Goal: Information Seeking & Learning: Learn about a topic

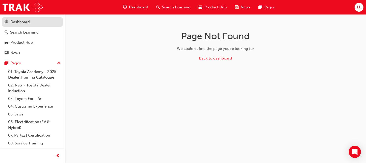
click at [12, 22] on div "Dashboard" at bounding box center [19, 22] width 19 height 6
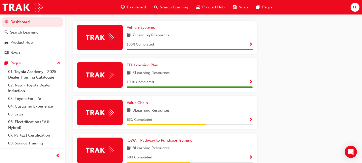
scroll to position [305, 0]
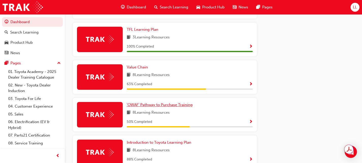
click at [170, 107] on span "'OWAF' Pathway to Purchase Training" at bounding box center [160, 104] width 66 height 5
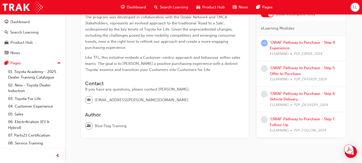
scroll to position [128, 0]
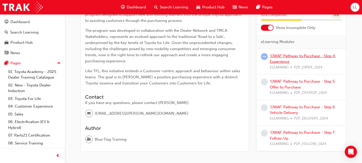
click at [312, 57] on link "'OWAF' Pathway to Purchase - Step 4: Experience" at bounding box center [303, 59] width 66 height 10
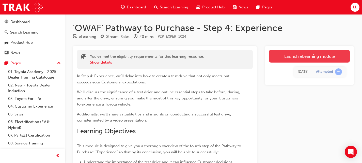
click at [292, 57] on link "Launch eLearning module" at bounding box center [309, 56] width 81 height 13
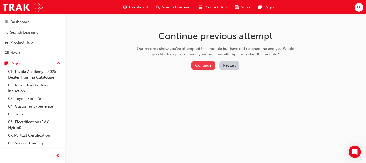
click at [202, 67] on button "Continue" at bounding box center [203, 65] width 24 height 8
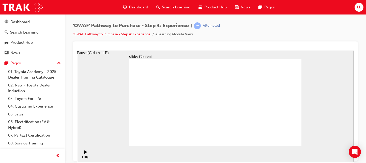
click at [84, 153] on icon "Pause (Ctrl+Alt+P)" at bounding box center [85, 152] width 3 height 4
click at [131, 34] on link "'OWAF' Pathway to Purchase - Step 4: Experience" at bounding box center [111, 34] width 77 height 4
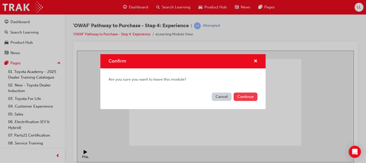
click at [243, 98] on button "Continue" at bounding box center [245, 96] width 24 height 8
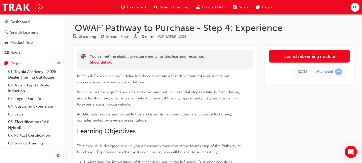
click at [298, 57] on link "Launch eLearning module" at bounding box center [309, 56] width 81 height 13
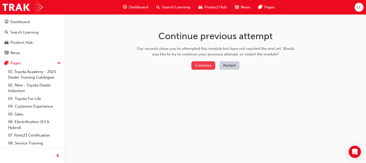
click at [206, 68] on button "Continue" at bounding box center [203, 65] width 24 height 8
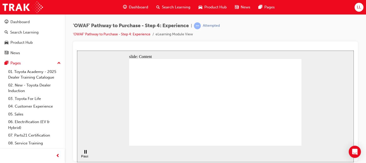
click at [252, 27] on div "'OWAF' Pathway to Purchase - Step 4: Experience | Attempted 'OWAF' Pathway to P…" at bounding box center [215, 31] width 285 height 19
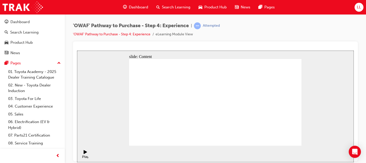
drag, startPoint x: 265, startPoint y: 79, endPoint x: 267, endPoint y: 76, distance: 3.9
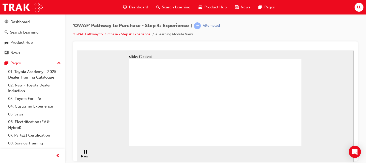
drag, startPoint x: 259, startPoint y: 78, endPoint x: 256, endPoint y: 78, distance: 2.8
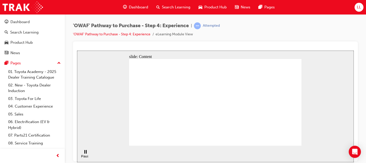
drag, startPoint x: 262, startPoint y: 97, endPoint x: 320, endPoint y: 78, distance: 60.9
drag, startPoint x: 184, startPoint y: 95, endPoint x: 195, endPoint y: 93, distance: 11.8
drag, startPoint x: 242, startPoint y: 94, endPoint x: 243, endPoint y: 101, distance: 7.0
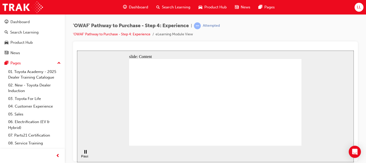
drag, startPoint x: 259, startPoint y: 81, endPoint x: 257, endPoint y: 78, distance: 3.5
drag, startPoint x: 258, startPoint y: 71, endPoint x: 259, endPoint y: 62, distance: 9.2
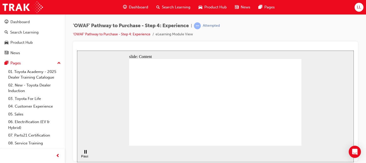
drag, startPoint x: 264, startPoint y: 71, endPoint x: 263, endPoint y: 73, distance: 2.7
drag, startPoint x: 251, startPoint y: 89, endPoint x: 254, endPoint y: 100, distance: 10.9
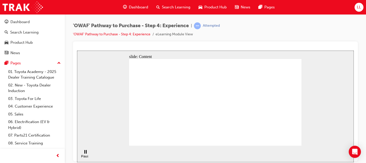
drag, startPoint x: 140, startPoint y: 140, endPoint x: 149, endPoint y: 138, distance: 9.1
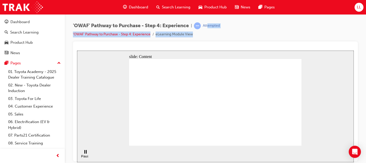
click at [187, 33] on div "'OWAF' Pathway to Purchase - Step 4: Experience | Attempted 'OWAF' Pathway to P…" at bounding box center [146, 29] width 147 height 15
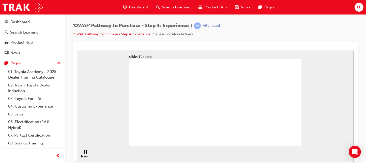
click at [288, 39] on div "'OWAF' Pathway to Purchase - Step 4: Experience | Attempted 'OWAF' Pathway to P…" at bounding box center [215, 31] width 285 height 19
click at [134, 36] on link "'OWAF' Pathway to Purchase - Step 4: Experience" at bounding box center [111, 34] width 77 height 4
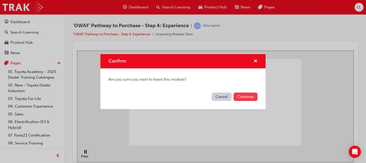
click at [248, 97] on button "Continue" at bounding box center [245, 96] width 24 height 8
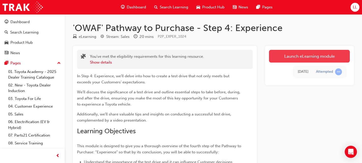
click at [299, 59] on link "Launch eLearning module" at bounding box center [309, 56] width 81 height 13
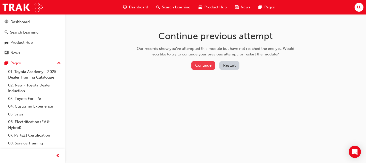
click at [205, 66] on button "Continue" at bounding box center [203, 65] width 24 height 8
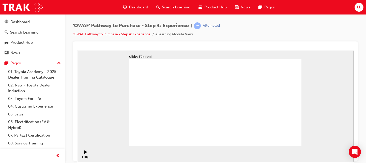
drag, startPoint x: 262, startPoint y: 65, endPoint x: 259, endPoint y: 65, distance: 3.3
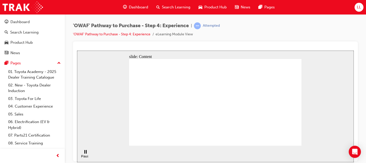
click at [144, 34] on link "'OWAF' Pathway to Purchase - Step 4: Experience" at bounding box center [111, 34] width 77 height 4
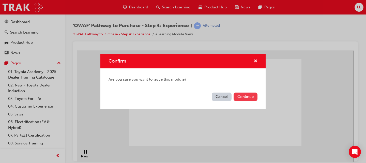
click at [254, 97] on button "Continue" at bounding box center [245, 96] width 24 height 8
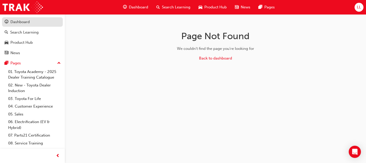
click at [16, 19] on div "Dashboard" at bounding box center [19, 22] width 19 height 6
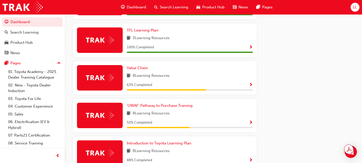
scroll to position [305, 0]
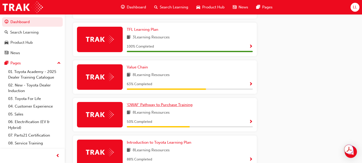
click at [152, 106] on span "'OWAF' Pathway to Purchase Training" at bounding box center [160, 104] width 66 height 5
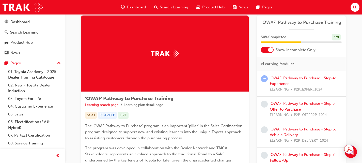
scroll to position [51, 0]
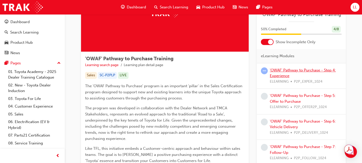
click at [282, 77] on link "'OWAF' Pathway to Purchase - Step 4: Experience" at bounding box center [303, 73] width 66 height 10
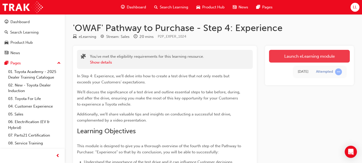
click at [281, 55] on link "Launch eLearning module" at bounding box center [309, 56] width 81 height 13
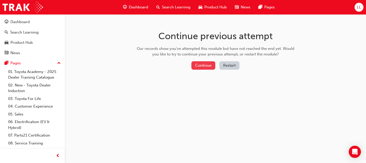
click at [213, 64] on button "Continue" at bounding box center [203, 65] width 24 height 8
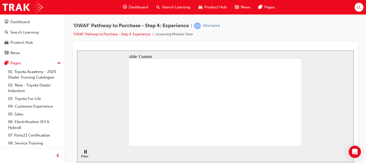
drag, startPoint x: 250, startPoint y: 91, endPoint x: 254, endPoint y: 91, distance: 3.6
click at [131, 34] on link "'OWAF' Pathway to Purchase - Step 4: Experience" at bounding box center [111, 34] width 77 height 4
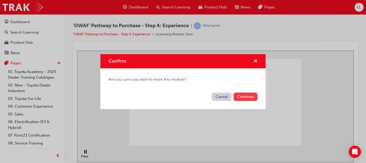
click at [254, 99] on button "Continue" at bounding box center [245, 96] width 24 height 8
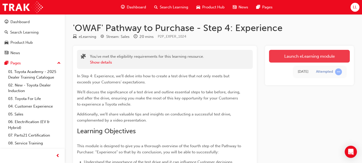
click at [297, 53] on link "Launch eLearning module" at bounding box center [309, 56] width 81 height 13
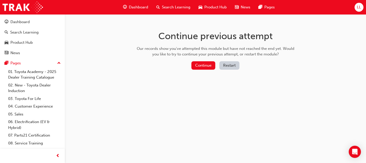
click at [231, 65] on button "Restart" at bounding box center [229, 65] width 20 height 8
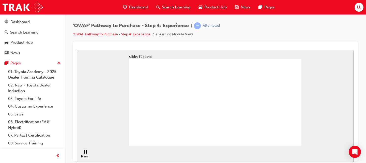
drag, startPoint x: 188, startPoint y: 109, endPoint x: 198, endPoint y: 110, distance: 9.5
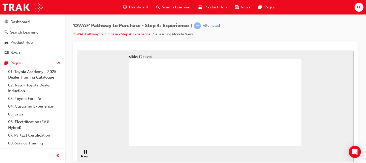
drag, startPoint x: 193, startPoint y: 111, endPoint x: 263, endPoint y: 113, distance: 69.4
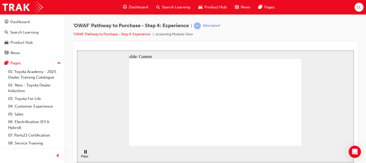
drag, startPoint x: 249, startPoint y: 132, endPoint x: 249, endPoint y: 126, distance: 5.9
drag, startPoint x: 273, startPoint y: 121, endPoint x: 260, endPoint y: 122, distance: 12.8
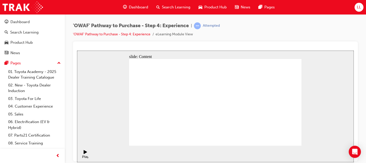
drag, startPoint x: 278, startPoint y: 95, endPoint x: 277, endPoint y: 99, distance: 3.9
drag, startPoint x: 188, startPoint y: 96, endPoint x: 193, endPoint y: 96, distance: 4.9
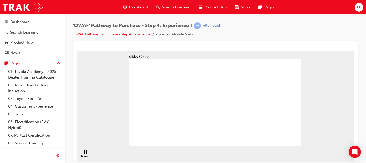
drag, startPoint x: 280, startPoint y: 98, endPoint x: 269, endPoint y: 98, distance: 11.9
